Goal: Transaction & Acquisition: Purchase product/service

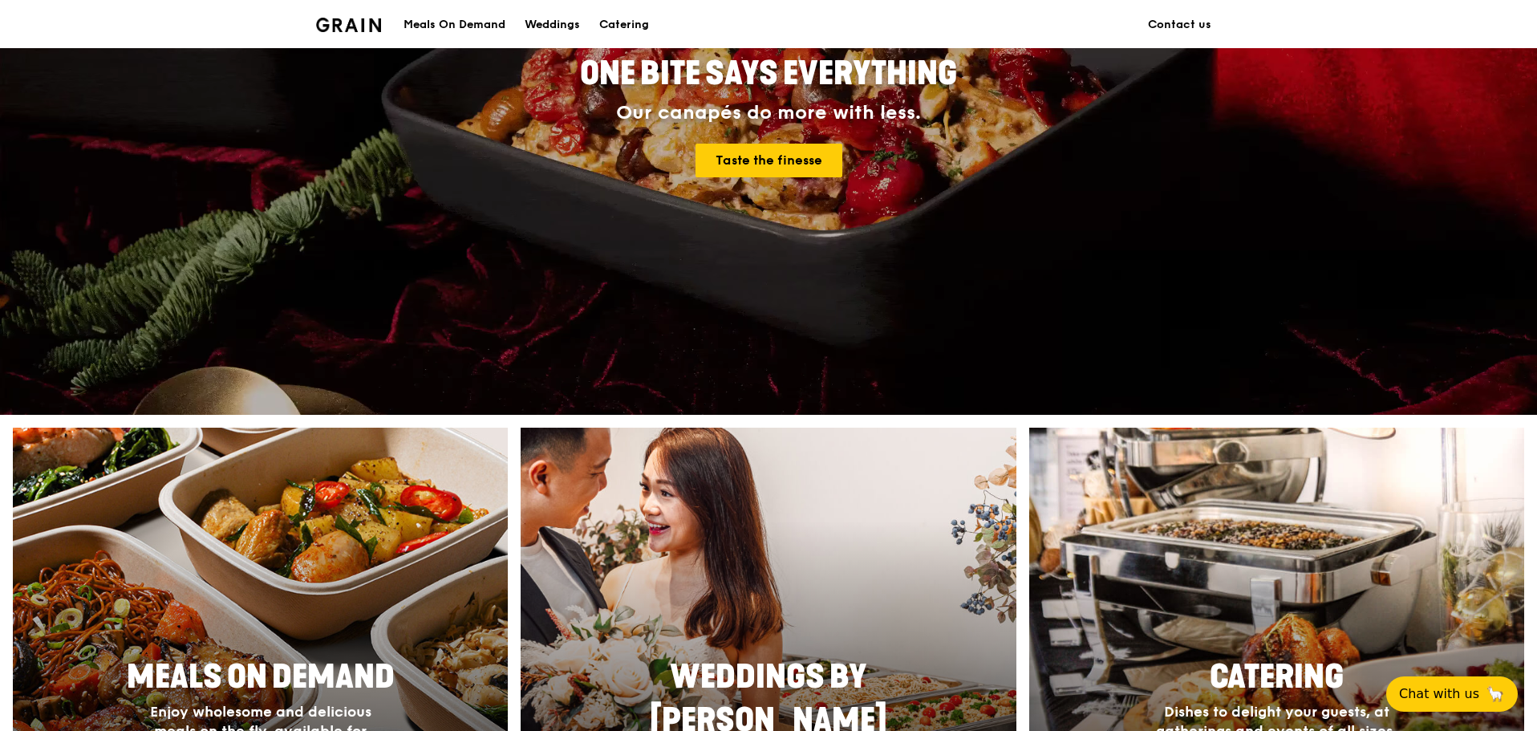
scroll to position [401, 0]
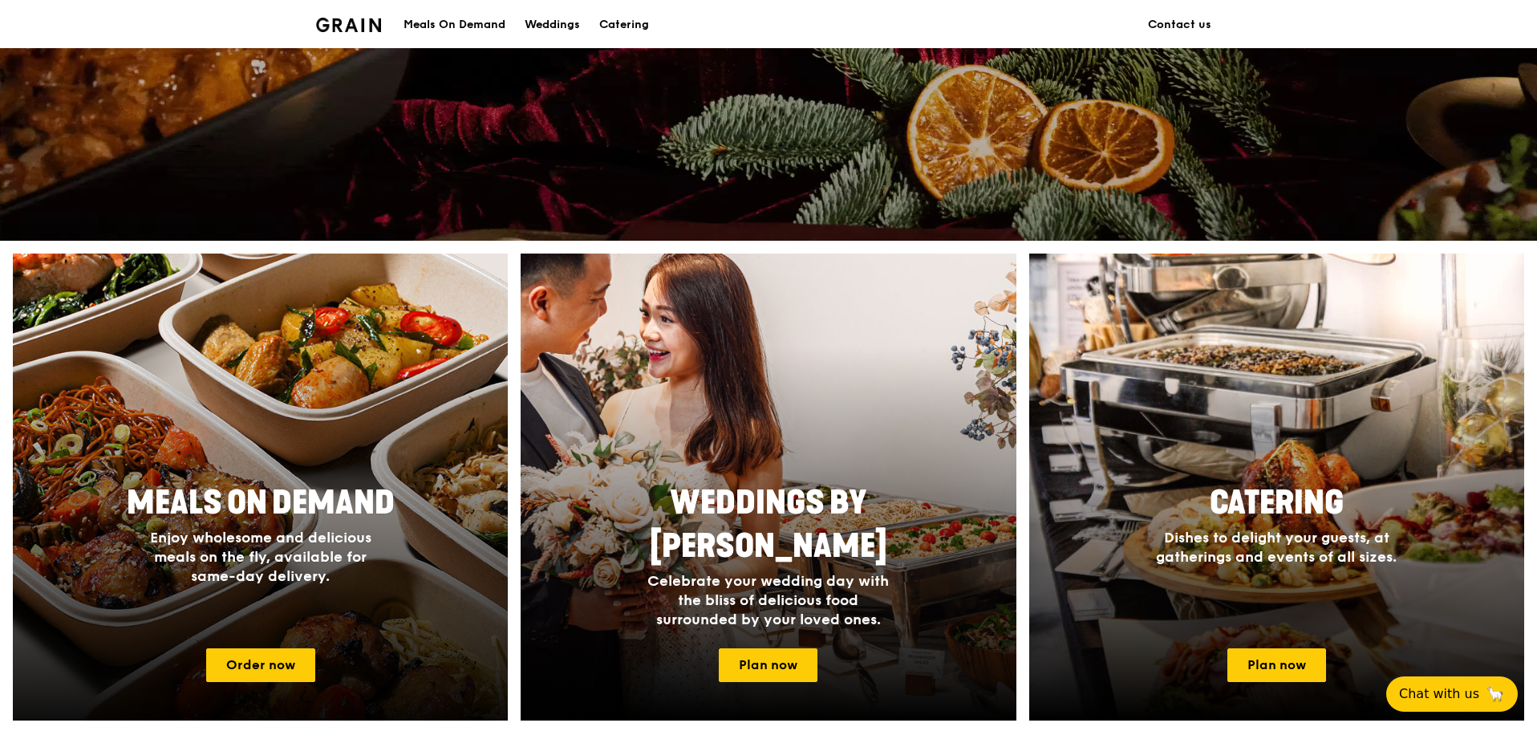
click at [308, 647] on div at bounding box center [260, 486] width 545 height 513
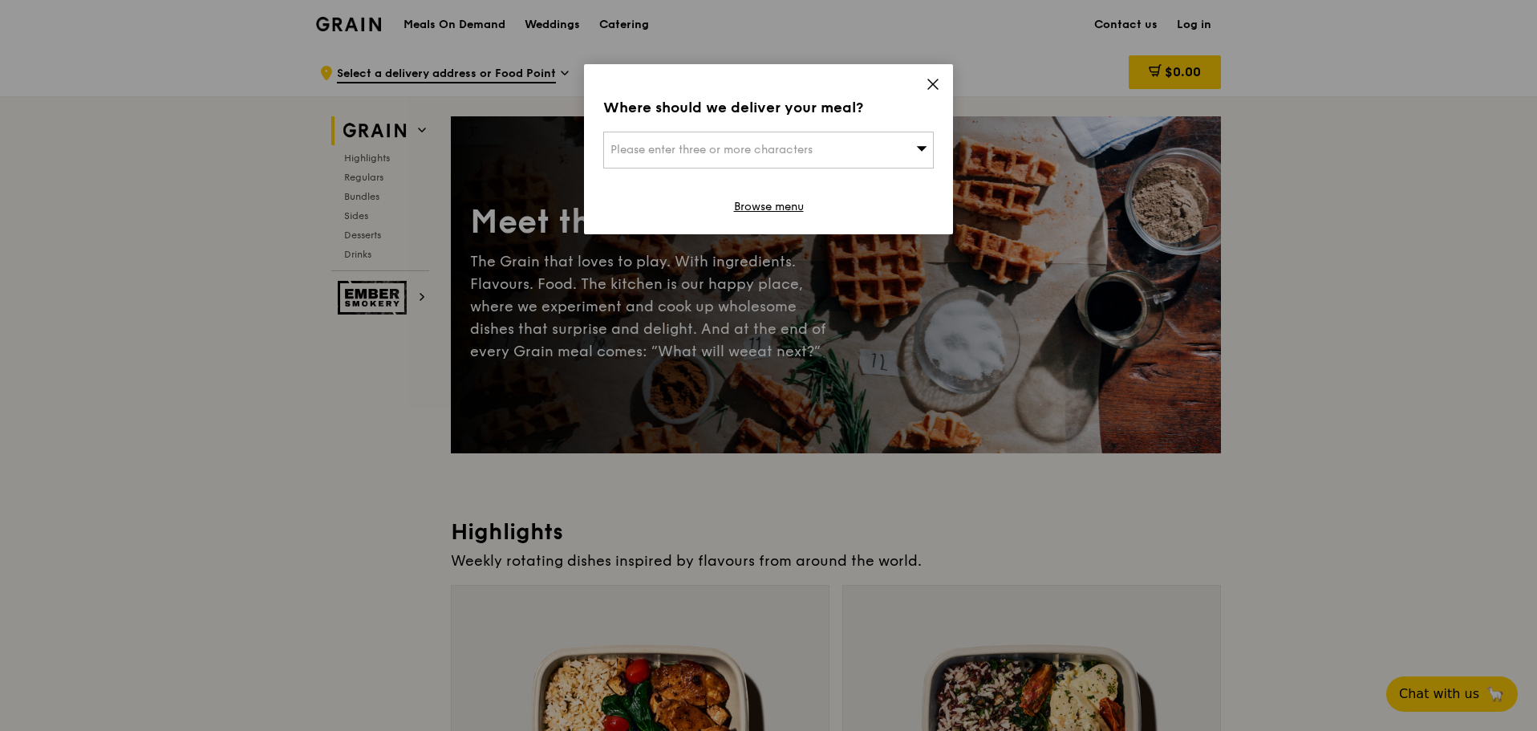
click at [930, 80] on icon at bounding box center [933, 84] width 10 height 10
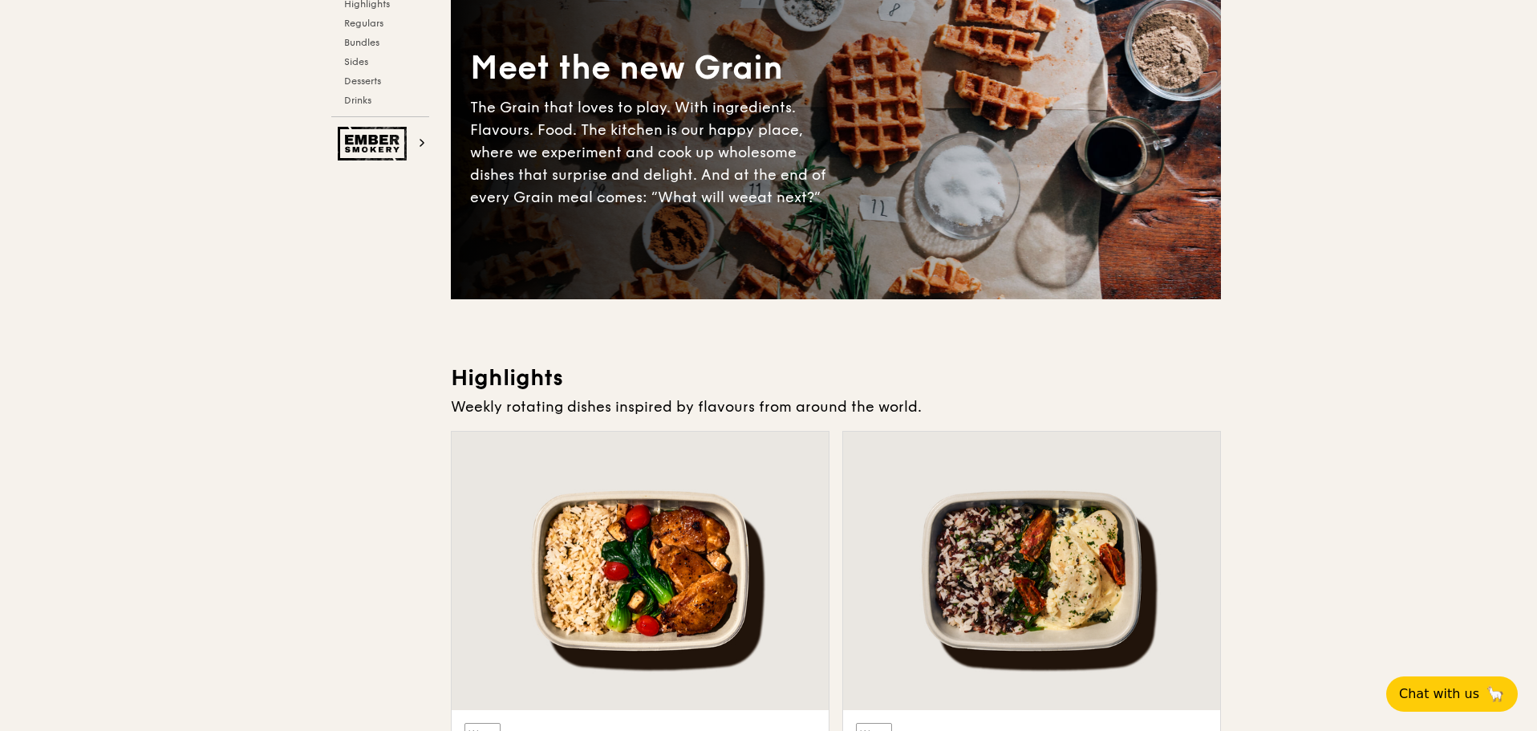
scroll to position [321, 0]
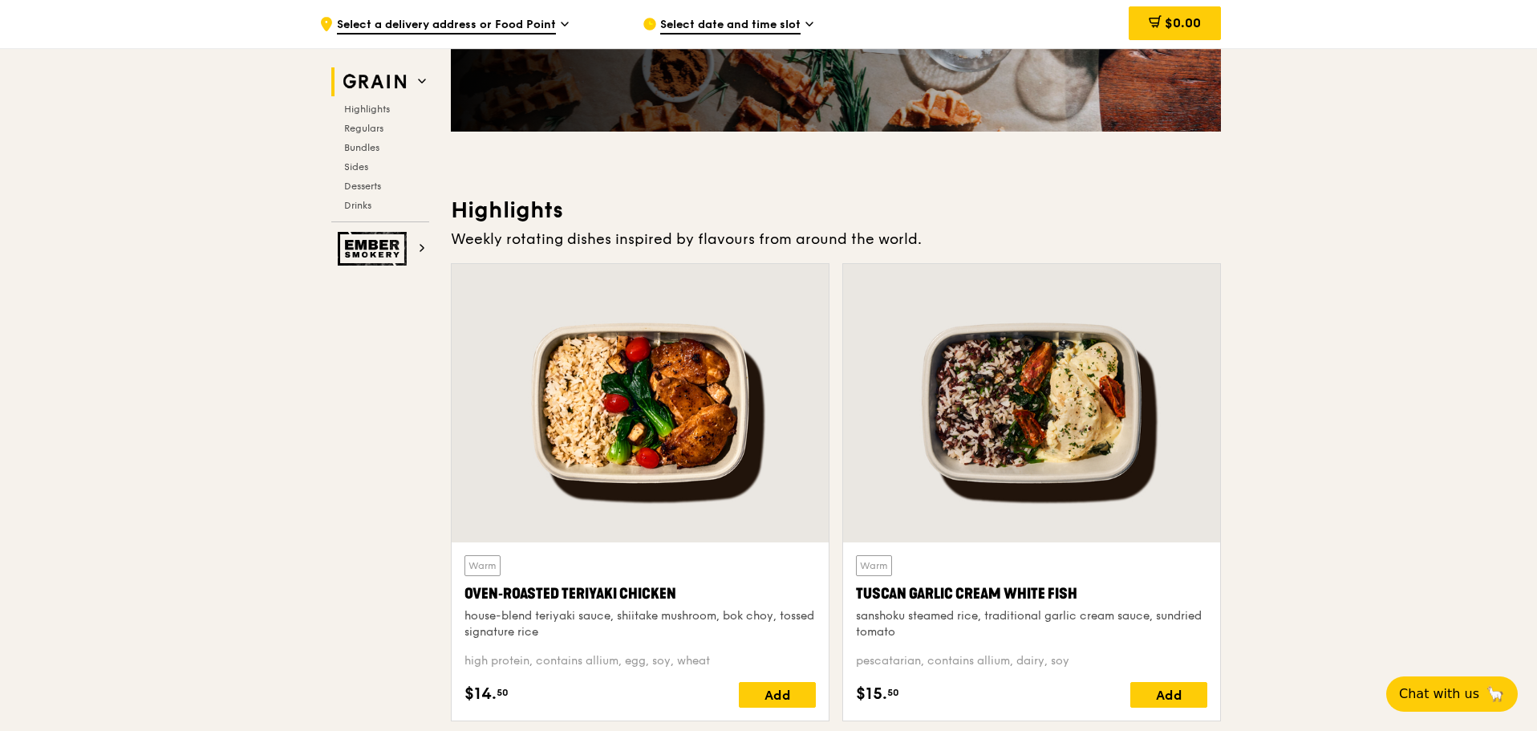
click at [689, 454] on div at bounding box center [640, 403] width 377 height 278
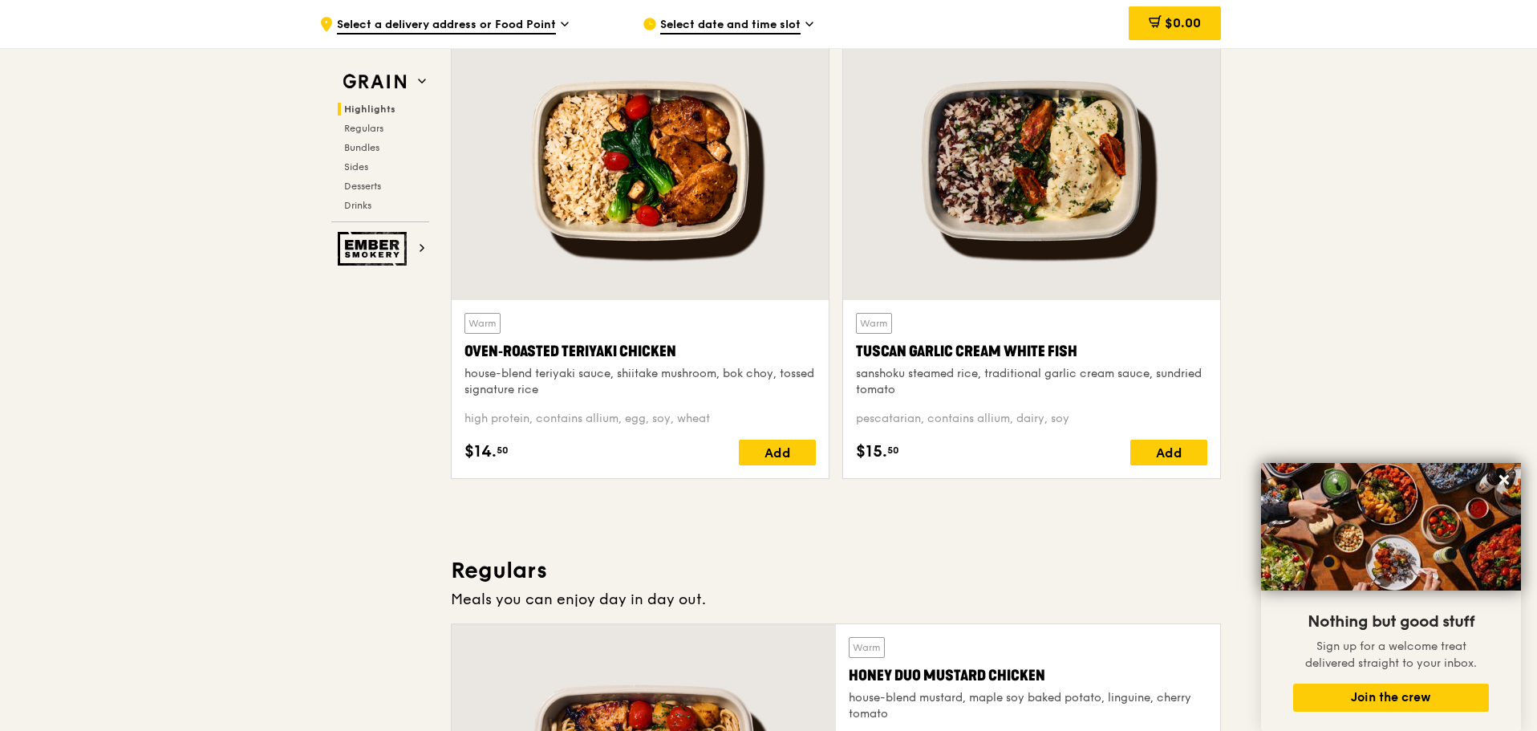
scroll to position [562, 0]
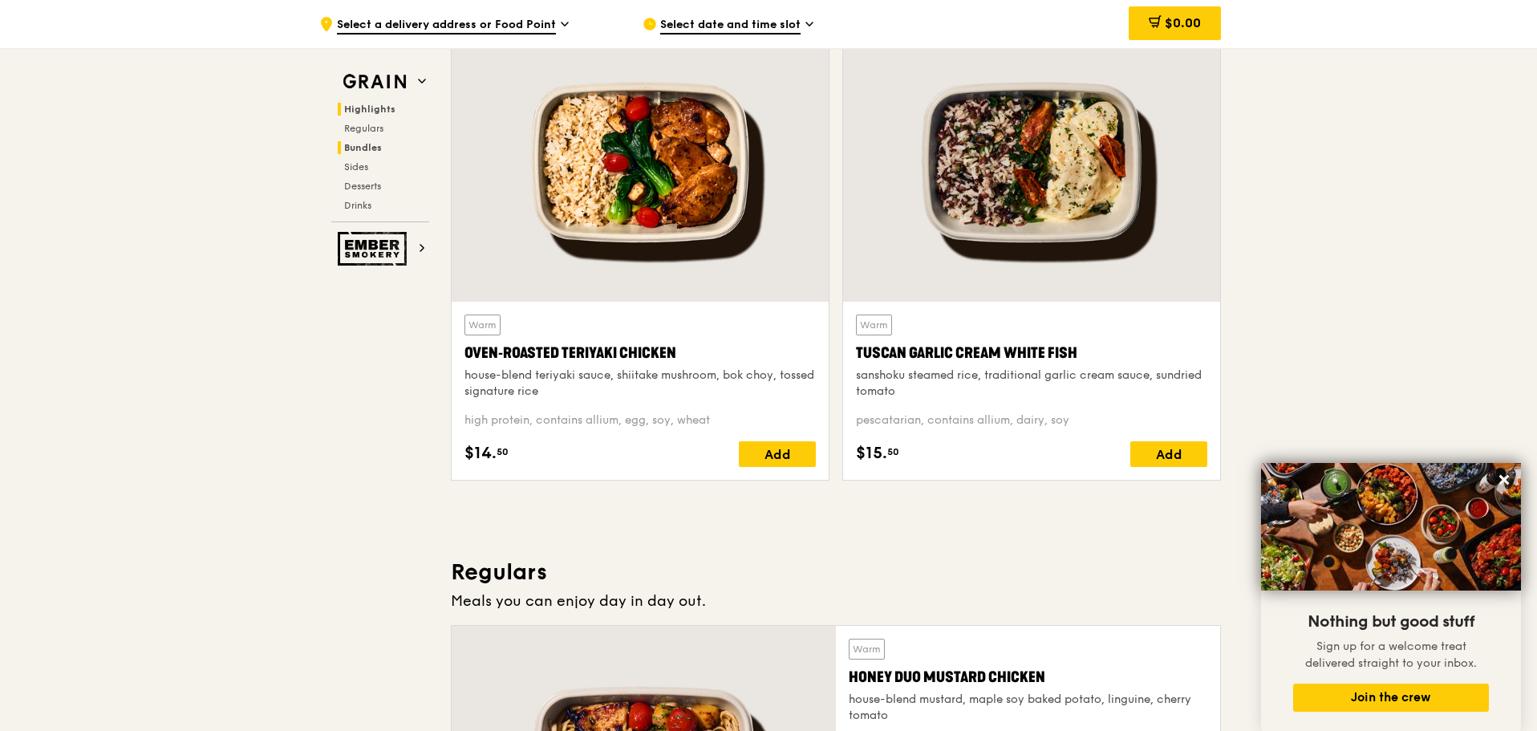
click at [364, 148] on span "Bundles" at bounding box center [363, 147] width 38 height 11
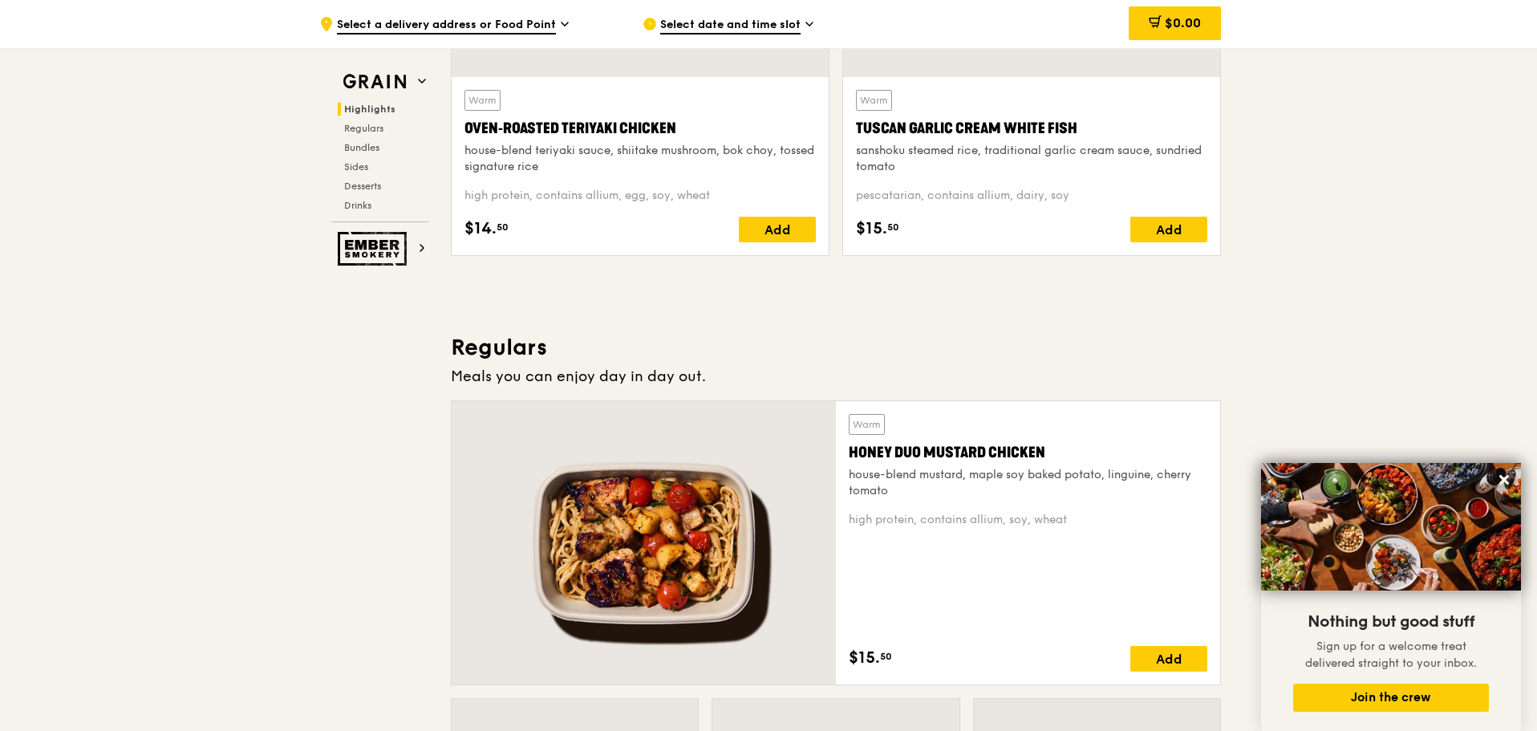
scroll to position [866, 0]
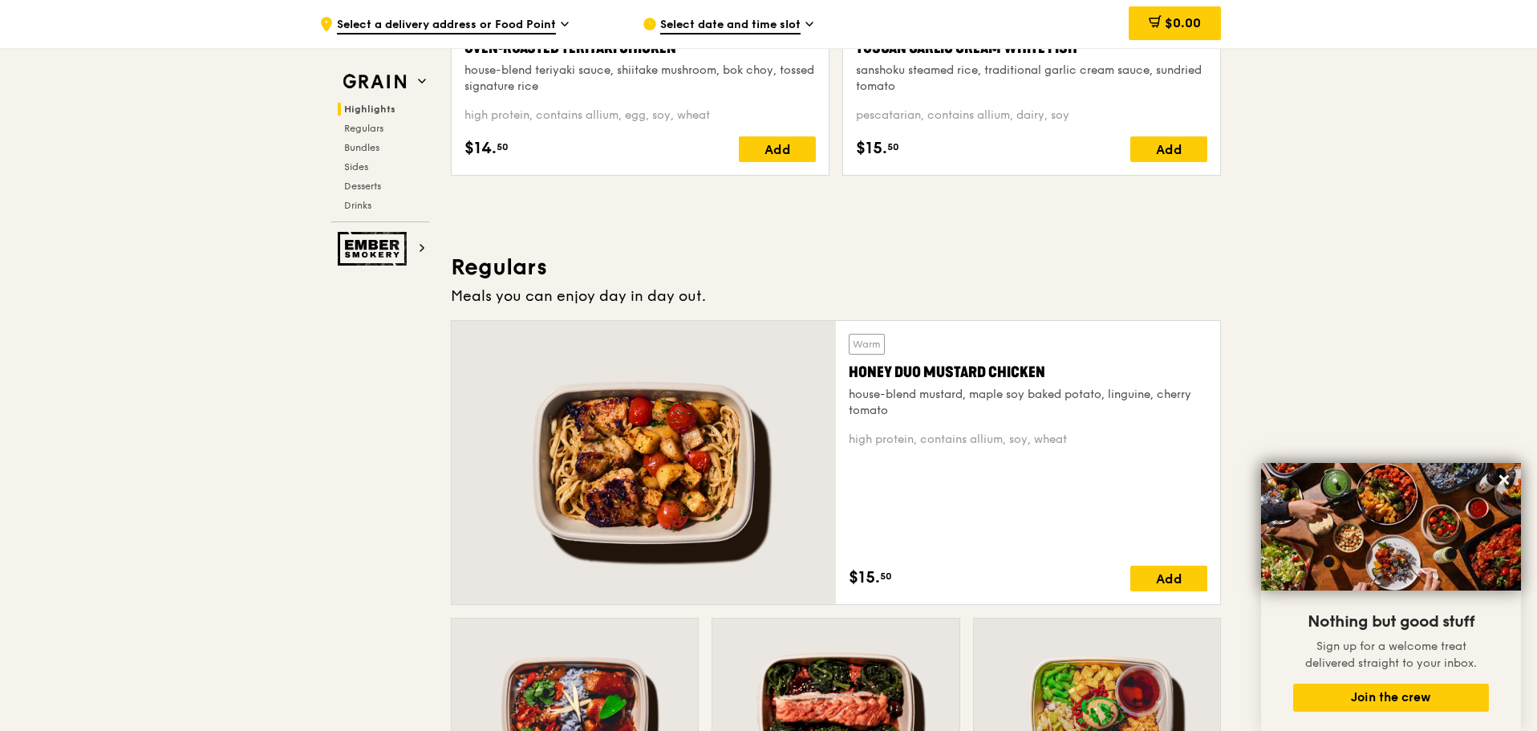
click at [951, 369] on div "Honey Duo Mustard Chicken" at bounding box center [1028, 372] width 359 height 22
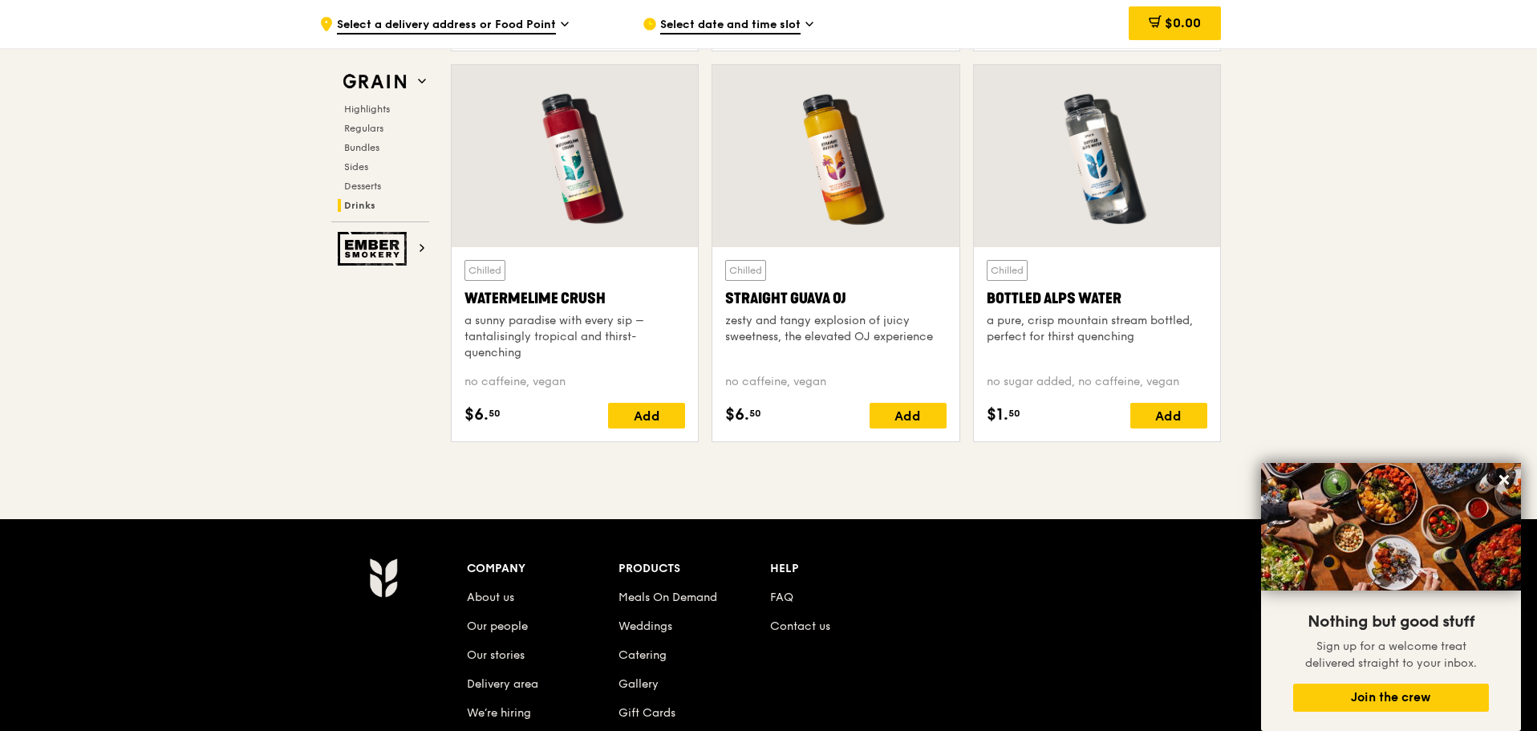
scroll to position [6361, 0]
